Goal: Find specific page/section: Find specific page/section

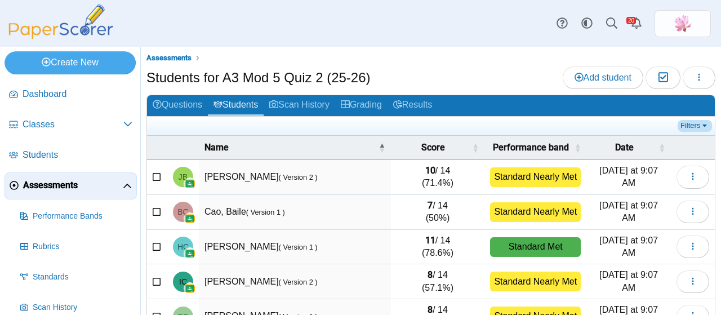
click at [681, 122] on link "Filters" at bounding box center [694, 125] width 34 height 11
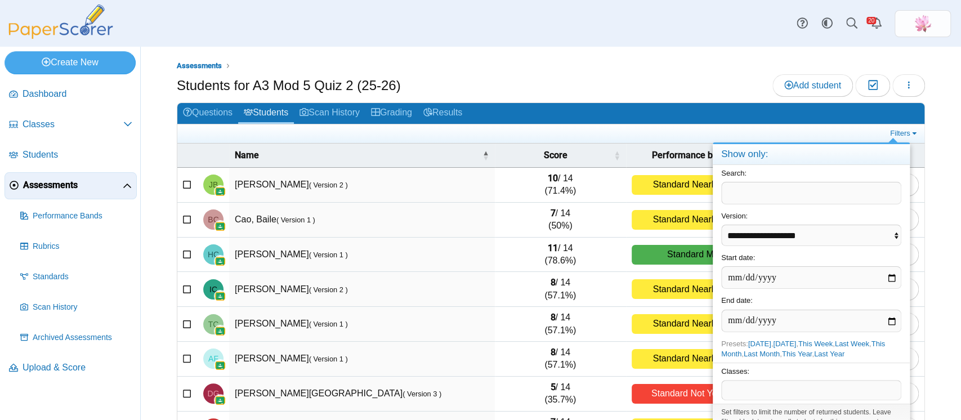
click at [720, 314] on span at bounding box center [811, 390] width 179 height 19
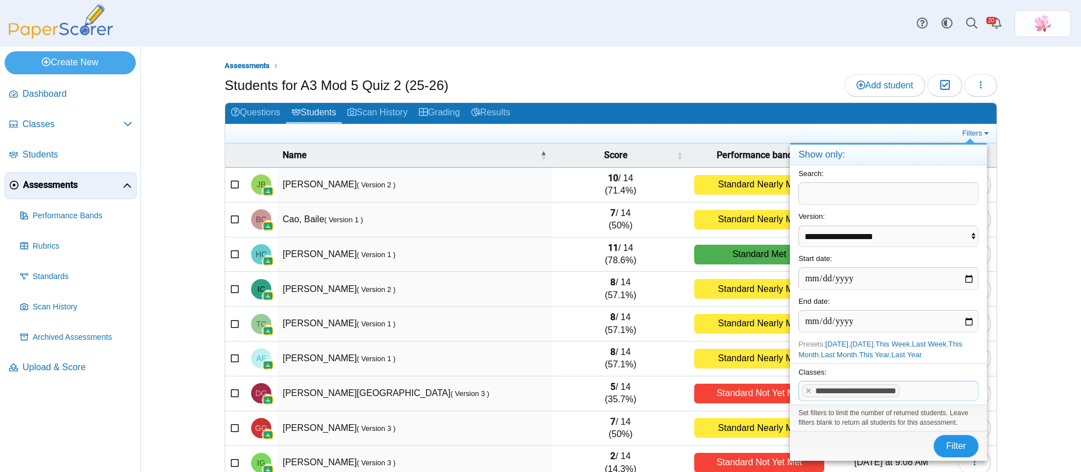
click at [720, 314] on button "Filter" at bounding box center [956, 446] width 45 height 23
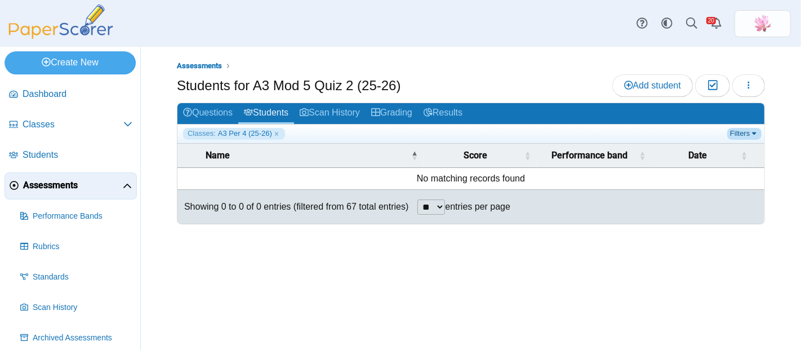
click at [748, 130] on link "Filters" at bounding box center [744, 133] width 34 height 11
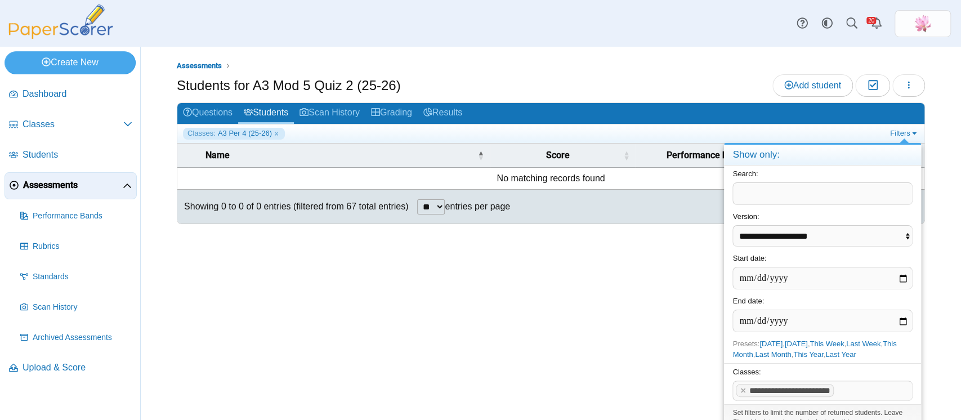
click at [676, 70] on ul "Assessments" at bounding box center [551, 65] width 748 height 11
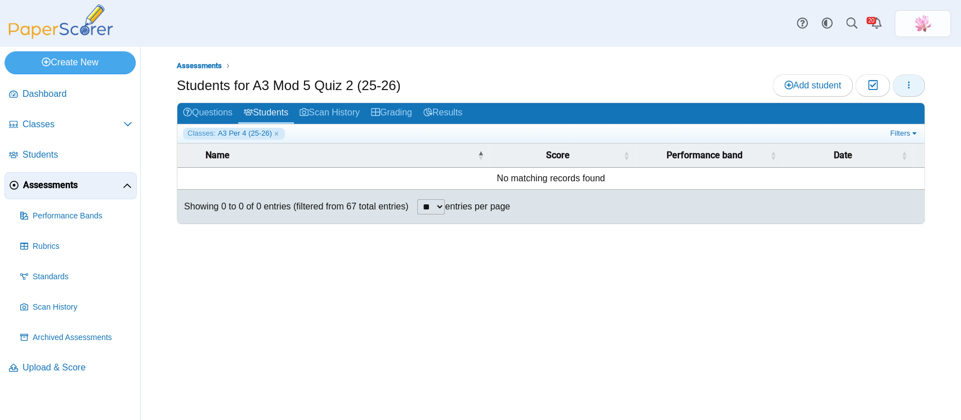
click at [915, 88] on button "button" at bounding box center [909, 85] width 33 height 23
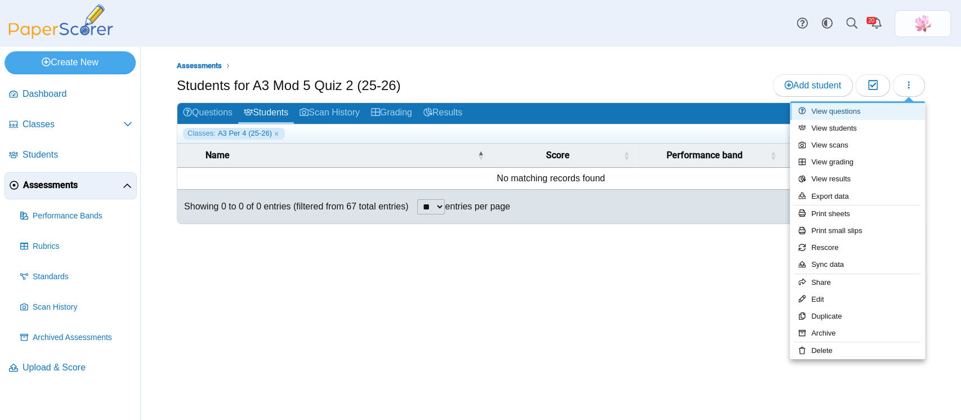
click at [862, 111] on link "View questions" at bounding box center [857, 111] width 135 height 17
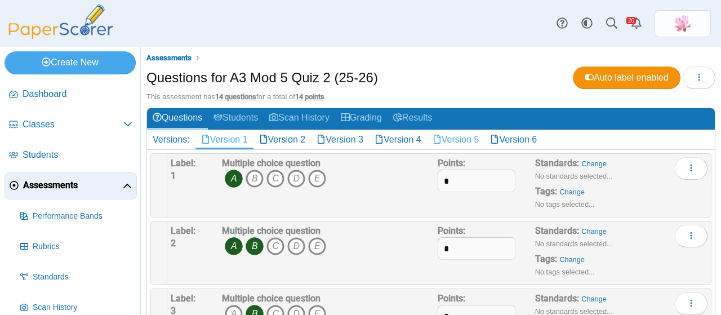
click at [472, 133] on link "Version 5" at bounding box center [456, 139] width 58 height 19
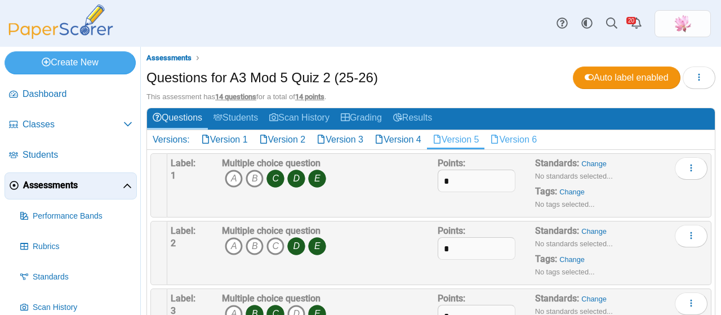
click at [516, 132] on link "Version 6" at bounding box center [513, 139] width 58 height 19
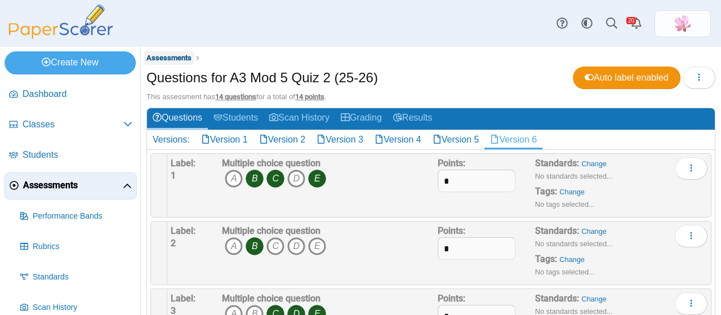
click at [180, 57] on span "Assessments" at bounding box center [168, 57] width 45 height 8
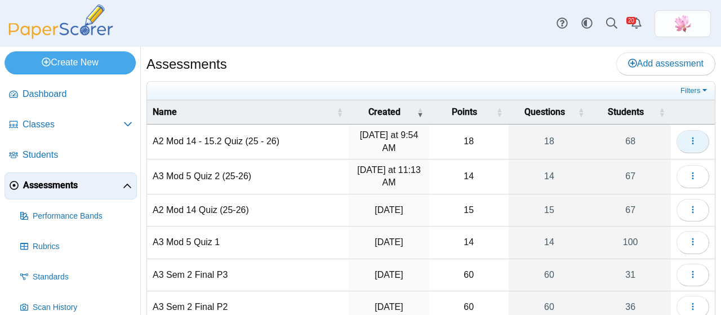
click at [685, 133] on button "button" at bounding box center [692, 141] width 33 height 23
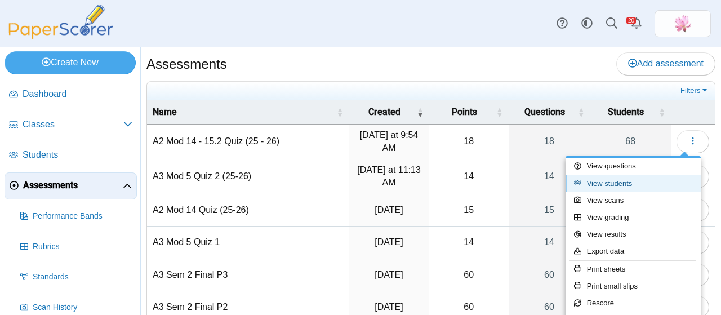
click at [646, 178] on link "View students" at bounding box center [632, 183] width 135 height 17
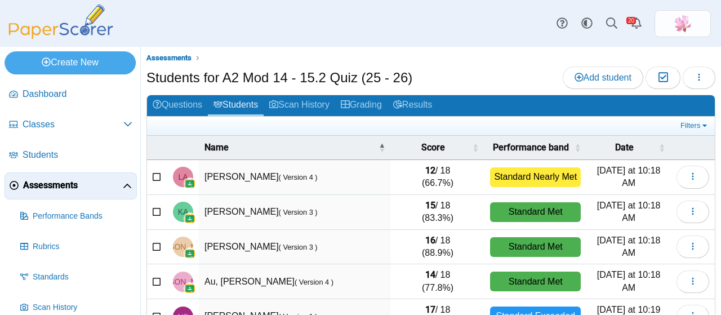
scroll to position [235, 0]
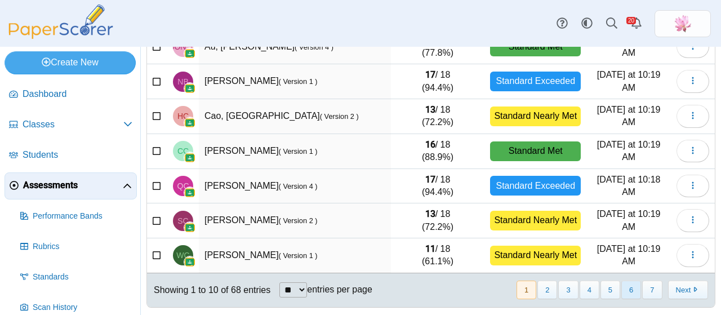
click at [625, 281] on button "6" at bounding box center [631, 289] width 20 height 19
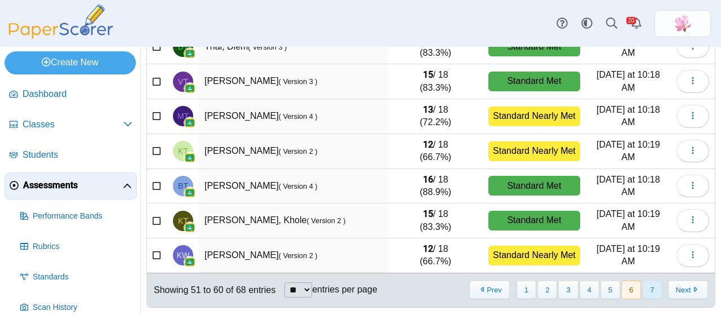
click at [642, 283] on button "7" at bounding box center [652, 289] width 20 height 19
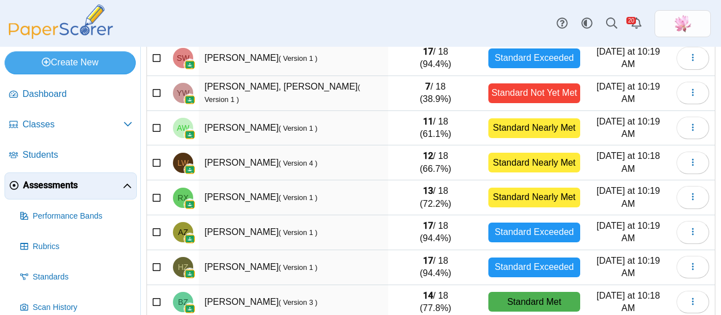
scroll to position [53, 0]
